Goal: Task Accomplishment & Management: Manage account settings

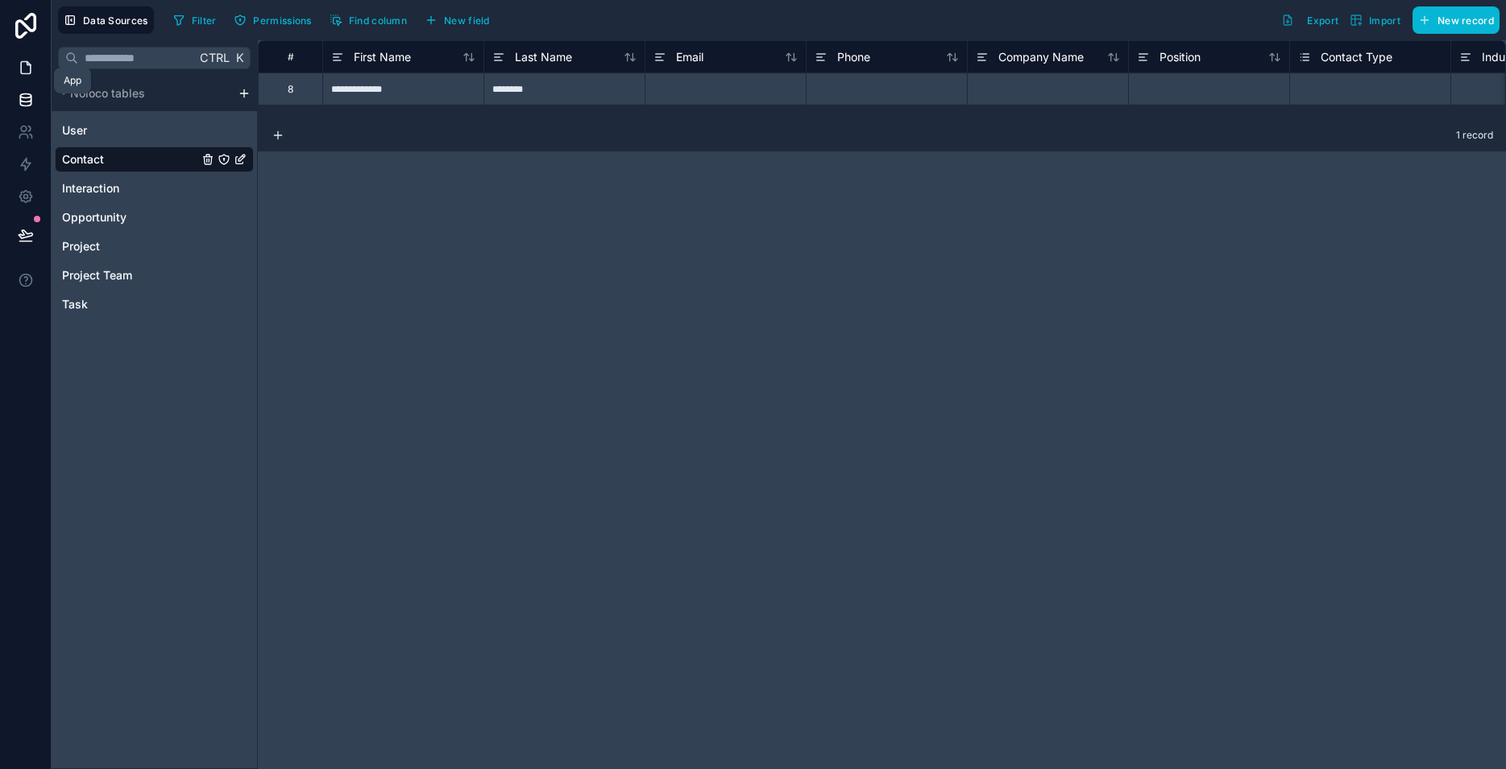
click at [31, 75] on icon at bounding box center [26, 68] width 16 height 16
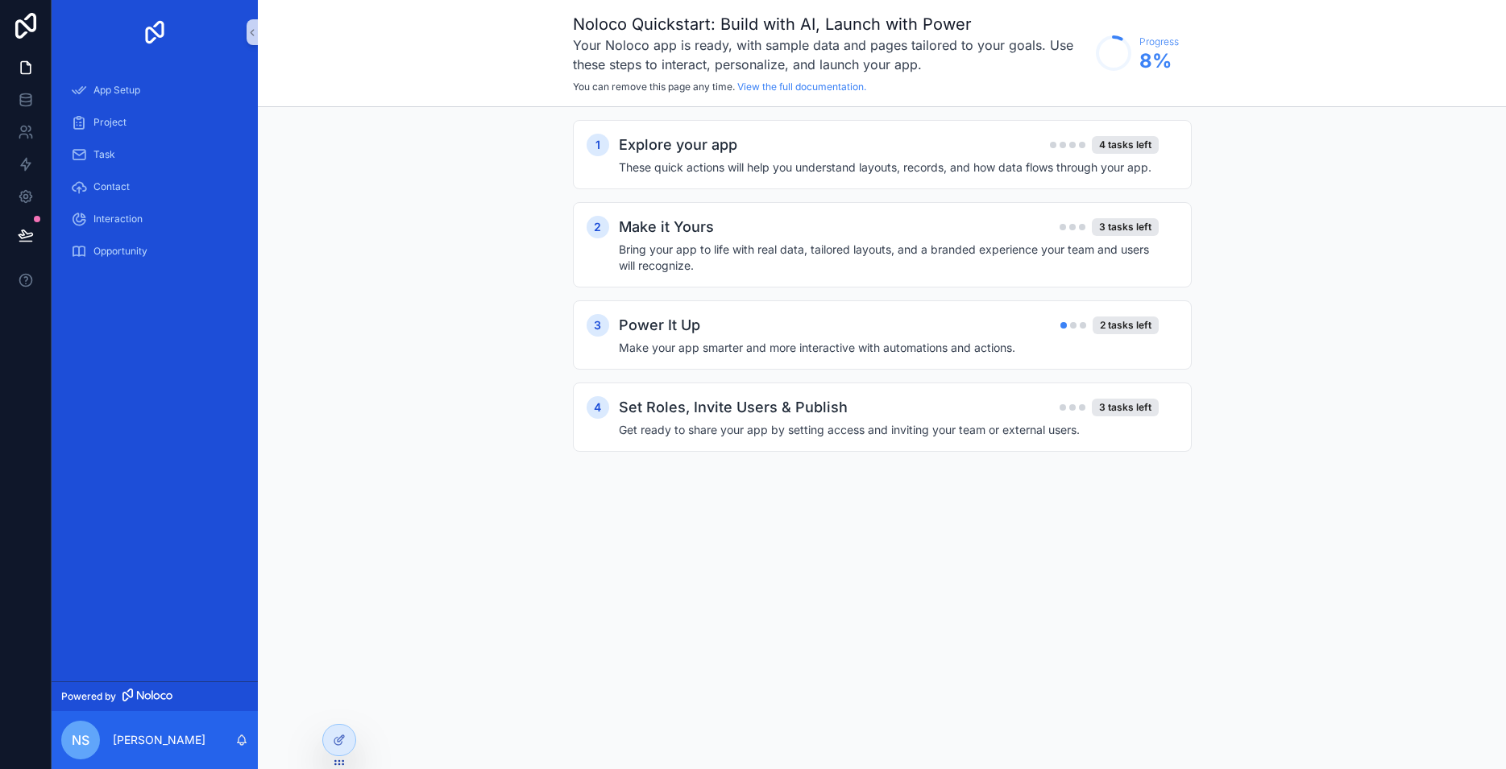
click at [426, 180] on div "1 Explore your app 4 tasks left These quick actions will help you understand la…" at bounding box center [882, 302] width 1248 height 390
click at [339, 742] on icon at bounding box center [341, 739] width 6 height 6
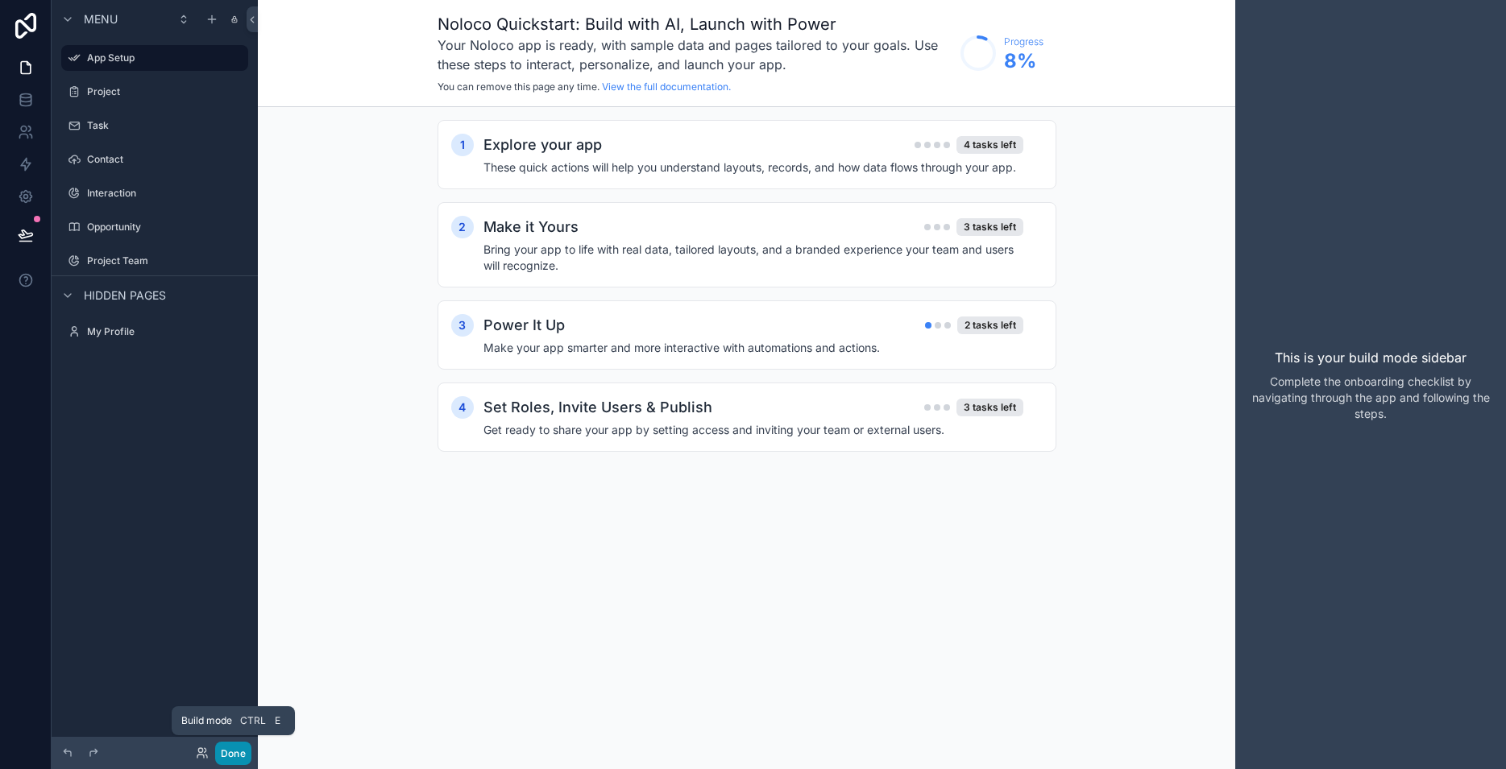
click at [239, 757] on button "Done" at bounding box center [233, 753] width 36 height 23
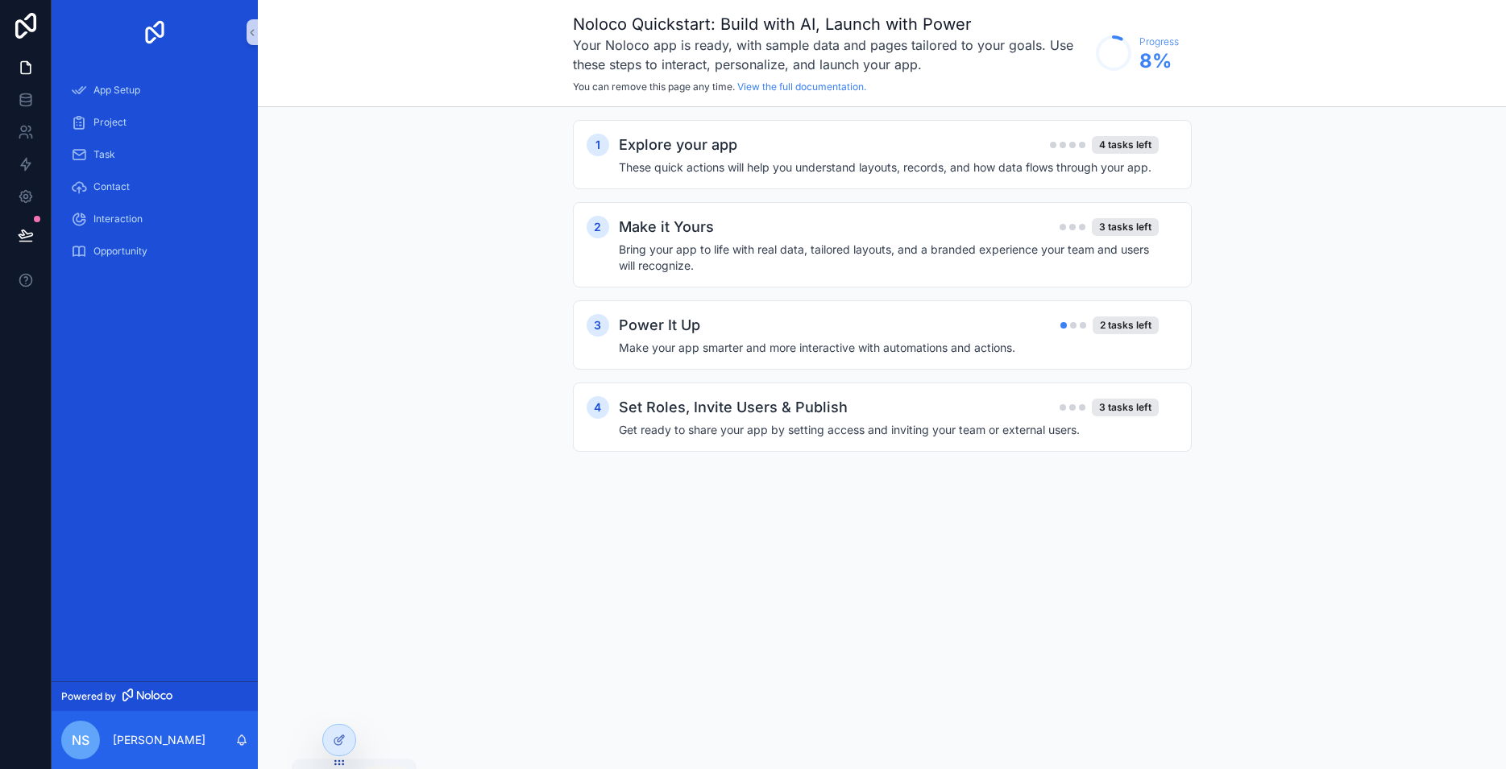
click at [247, 738] on icon "scrollable content" at bounding box center [241, 740] width 13 height 13
click at [164, 744] on p "[PERSON_NAME]" at bounding box center [159, 740] width 93 height 16
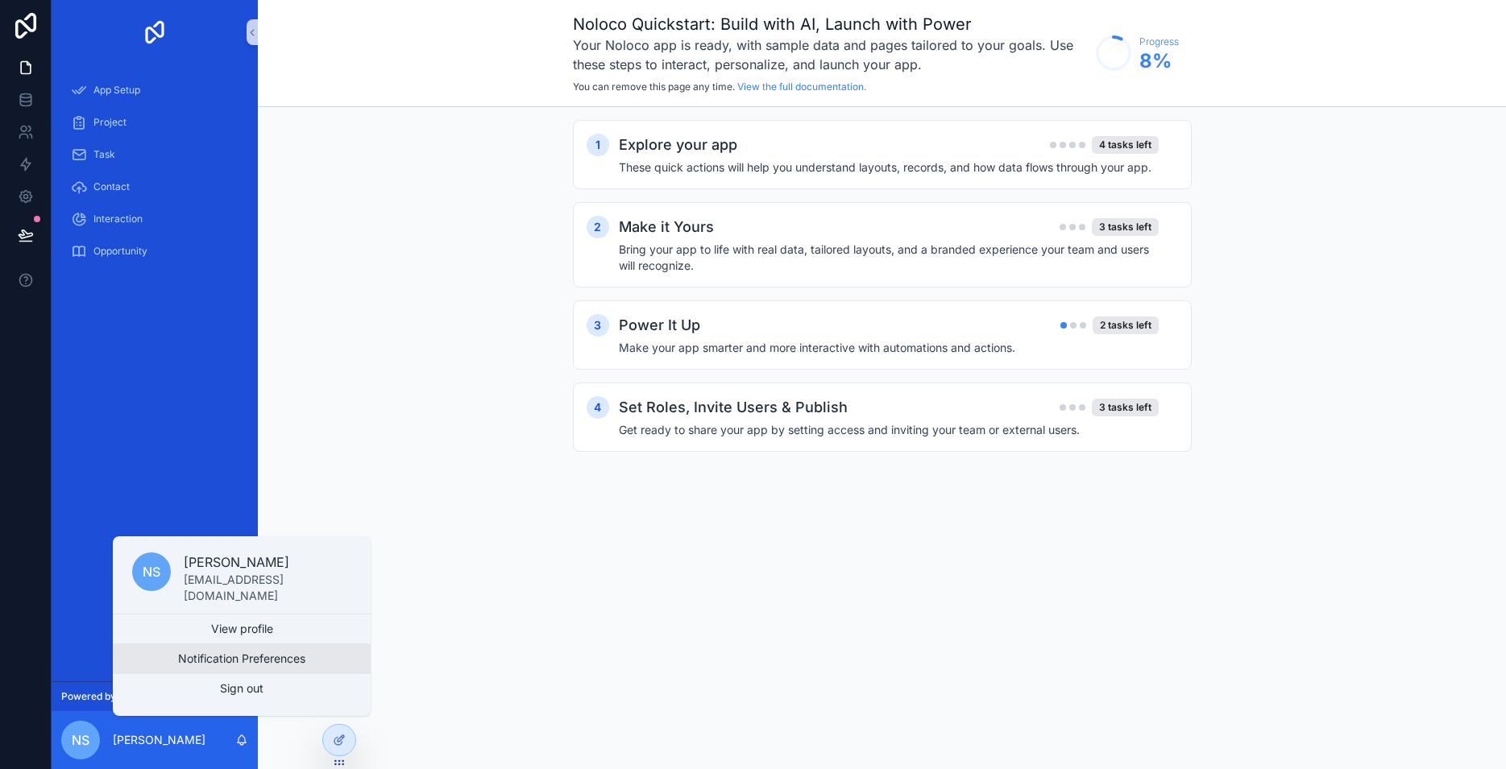
click at [260, 663] on button "Notification Preferences" at bounding box center [242, 659] width 258 height 29
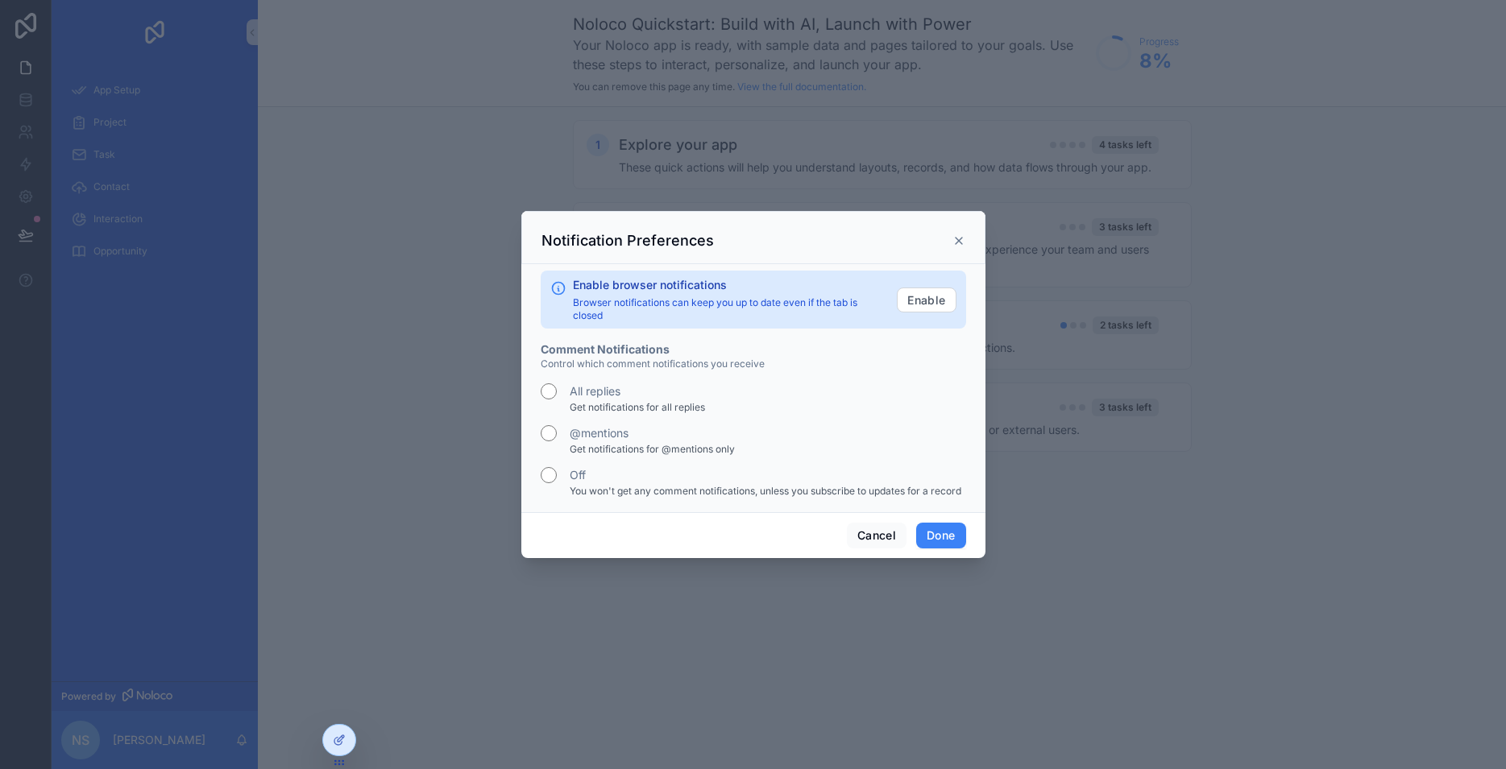
click at [964, 246] on icon "scrollable content" at bounding box center [958, 240] width 13 height 13
